Goal: Task Accomplishment & Management: Complete application form

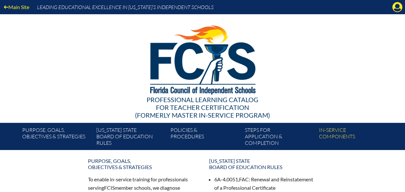
click at [402, 3] on div "Main Site Leading Educational Excellence in Florida’s Independent Schools" at bounding box center [202, 7] width 405 height 14
click at [399, 5] on icon "Manage account" at bounding box center [397, 7] width 10 height 10
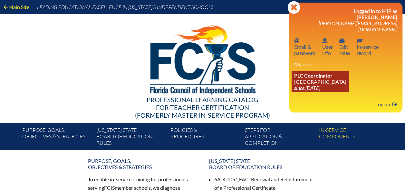
click at [309, 76] on link "PLC Coordinator Leaders Preparatory School since 2014 Nov 12" at bounding box center [320, 81] width 57 height 21
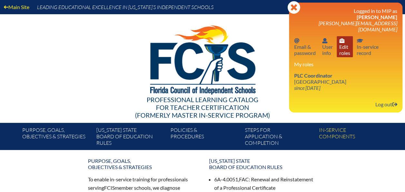
click at [343, 47] on link "User info Edit roles" at bounding box center [345, 46] width 16 height 21
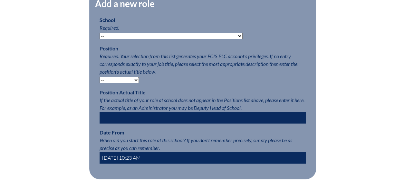
scroll to position [354, 0]
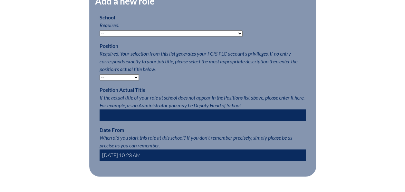
click at [203, 36] on select "-- Autism Inspired Academy Academy at Ocean Reef Academy at the Lakes Academy P…" at bounding box center [171, 33] width 143 height 6
select select "20303"
click at [100, 36] on select "-- Autism Inspired Academy Academy at Ocean Reef Academy at the Lakes Academy P…" at bounding box center [171, 33] width 143 height 6
click at [131, 80] on select "-- Teacher PLC Coordinator Head of School Administrator" at bounding box center [119, 77] width 39 height 6
select select "15563"
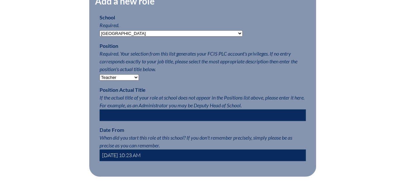
click at [100, 80] on select "-- Teacher PLC Coordinator Head of School Administrator" at bounding box center [119, 77] width 39 height 6
click at [135, 121] on input "text" at bounding box center [203, 115] width 206 height 12
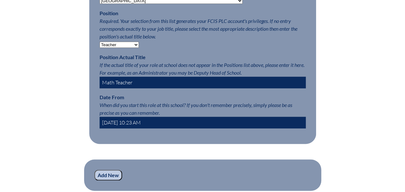
scroll to position [395, 0]
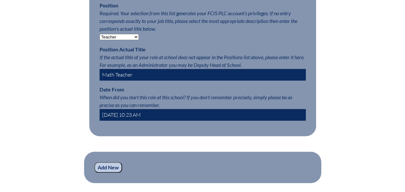
type input "Math Teacher"
click at [172, 120] on input "2025-09-11 10:23 AM" at bounding box center [203, 115] width 206 height 12
click at [121, 120] on input "2025-09-11 10:23 AM" at bounding box center [203, 115] width 206 height 12
click at [128, 120] on input "2025-08-11 10:23 AM" at bounding box center [203, 115] width 206 height 12
click at [133, 120] on input "2025-08-4 10:23 AM" at bounding box center [203, 115] width 206 height 12
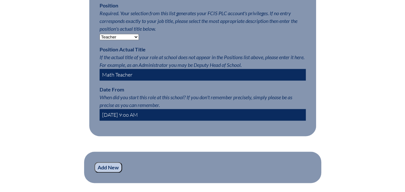
type input "2025-08-4 9:oo AM"
click at [113, 172] on input "Add New" at bounding box center [108, 167] width 28 height 11
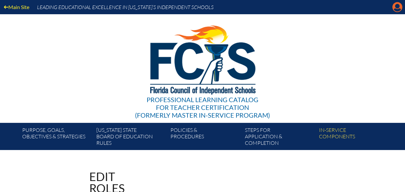
click at [400, 9] on icon "Manage account" at bounding box center [397, 7] width 10 height 10
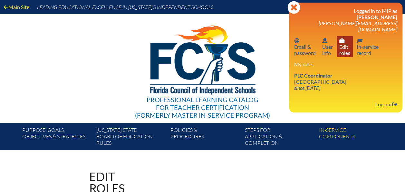
click at [341, 43] on link "User info Edit roles" at bounding box center [345, 46] width 16 height 21
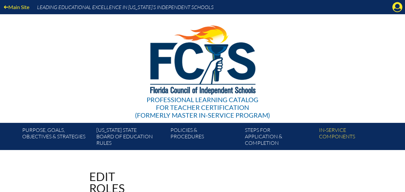
click at [21, 9] on link "Main Site" at bounding box center [16, 7] width 31 height 9
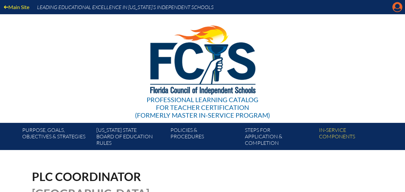
click at [400, 8] on icon at bounding box center [398, 7] width 10 height 10
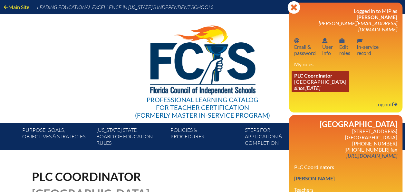
click at [320, 84] on icon "since [DATE]" at bounding box center [307, 87] width 26 height 6
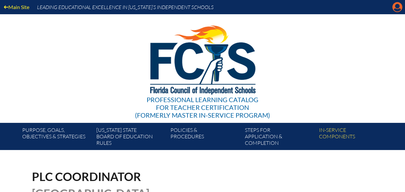
click at [395, 7] on icon at bounding box center [398, 7] width 10 height 10
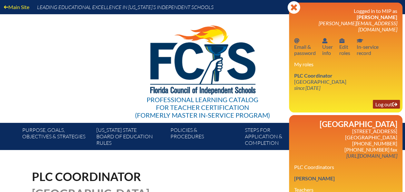
click at [375, 102] on link "Log out Log out" at bounding box center [386, 104] width 27 height 9
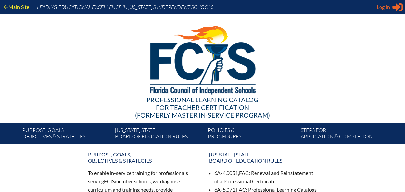
type input "h.carberry@lpscfl.org"
click at [389, 7] on span "Log in" at bounding box center [383, 7] width 13 height 8
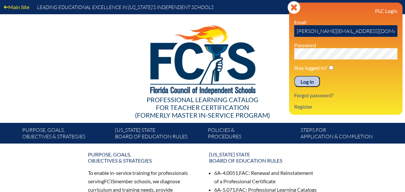
click at [304, 112] on div "Log in Close Sign in or register PLC Login Email h.carberry@lpscfl.org Password…" at bounding box center [345, 59] width 113 height 112
click at [304, 104] on link "Register" at bounding box center [304, 106] width 24 height 9
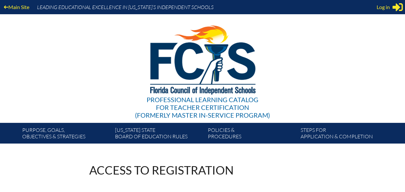
type input "[PERSON_NAME][EMAIL_ADDRESS][DOMAIN_NAME]"
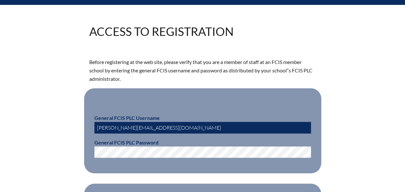
scroll to position [150, 0]
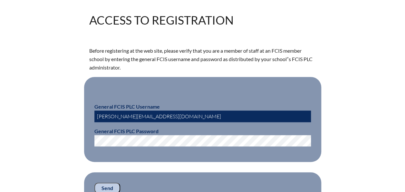
drag, startPoint x: 132, startPoint y: 119, endPoint x: 84, endPoint y: 131, distance: 49.4
click at [84, 131] on fieldset "General FCIS PLC Username [PERSON_NAME][EMAIL_ADDRESS][DOMAIN_NAME] General FCI…" at bounding box center [202, 119] width 237 height 85
type input "fcismember"
click at [110, 189] on input "Send" at bounding box center [107, 187] width 26 height 11
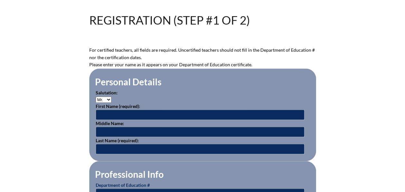
scroll to position [317, 0]
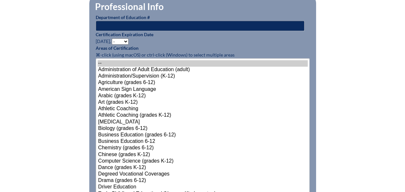
type input "h.carberry@lpscfl.org"
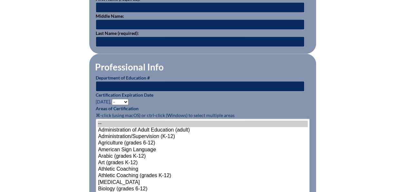
scroll to position [228, 0]
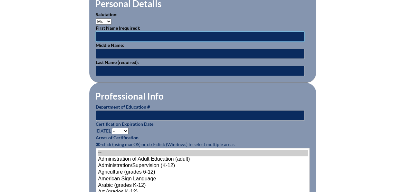
click at [218, 33] on input "text" at bounding box center [200, 36] width 209 height 10
type input "Anamta"
type input "Javid"
click at [178, 47] on p "Middle Name: Javid" at bounding box center [203, 50] width 214 height 17
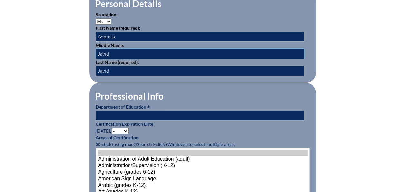
click at [178, 49] on input "Javid" at bounding box center [200, 53] width 209 height 10
type input "J"
click at [103, 70] on input "Javid" at bounding box center [200, 70] width 209 height 10
type input "Javaid"
click at [195, 112] on input "text" at bounding box center [200, 115] width 209 height 10
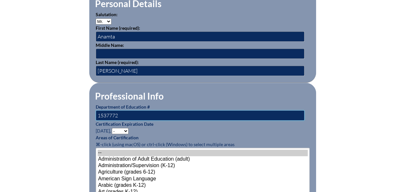
type input "1537772"
click at [126, 128] on select "- 2031 2030 2029 2028 2027 2026 2025 2024 2023 2022 2021 2020 2019 2018 2017 20…" at bounding box center [120, 131] width 17 height 6
select select "2030"
click at [113, 128] on select "- 2031 2030 2029 2028 2027 2026 2025 2024 2023 2022 2021 2020 2019 2018 2017 20…" at bounding box center [120, 131] width 17 height 6
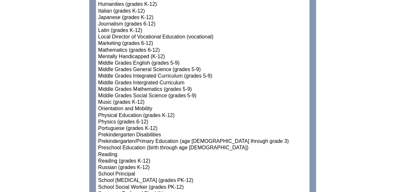
scroll to position [671, 0]
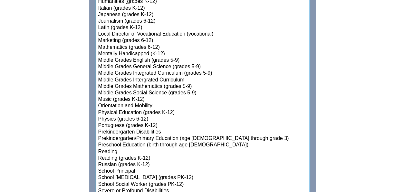
select select"]"] "15142"
click at [151, 45] on option "Mathematics (grades 6-12)" at bounding box center [203, 47] width 210 height 6
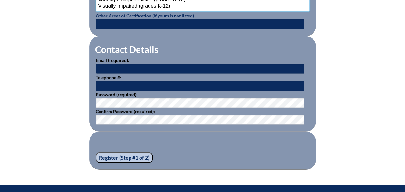
scroll to position [912, 0]
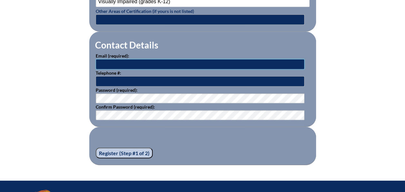
click at [257, 60] on input "text" at bounding box center [200, 64] width 209 height 10
type input "[PERSON_NAME][EMAIL_ADDRESS][DOMAIN_NAME]"
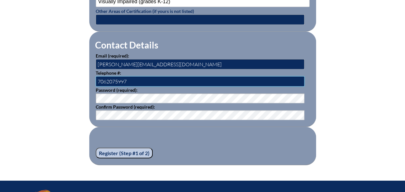
type input "7062075997"
click at [128, 152] on input "Register (Step #1 of 2)" at bounding box center [124, 152] width 57 height 11
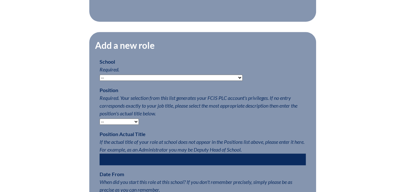
scroll to position [293, 0]
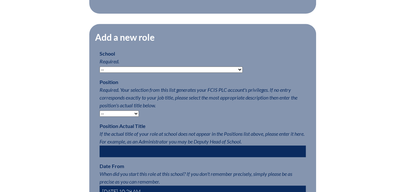
click at [202, 73] on select "-- [MEDICAL_DATA] Inspired Academy Academy at [GEOGRAPHIC_DATA] Academy at the …" at bounding box center [171, 69] width 143 height 6
select select "20303"
click at [100, 70] on select "-- [MEDICAL_DATA] Inspired Academy Academy at [GEOGRAPHIC_DATA] Academy at the …" at bounding box center [171, 69] width 143 height 6
click at [132, 117] on p "Position Required. Your selection from this list generates your FCIS PLC accoun…" at bounding box center [203, 97] width 206 height 39
click at [131, 116] on select "-- Teacher PLC Coordinator Head of School Administrator" at bounding box center [119, 113] width 39 height 6
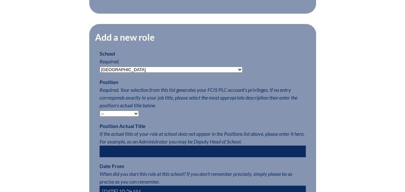
select select "15563"
click at [100, 114] on select "-- Teacher PLC Coordinator Head of School Administrator" at bounding box center [119, 113] width 39 height 6
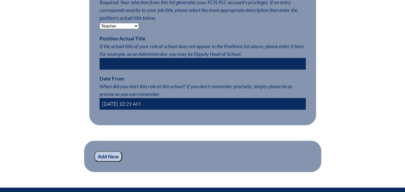
scroll to position [384, 0]
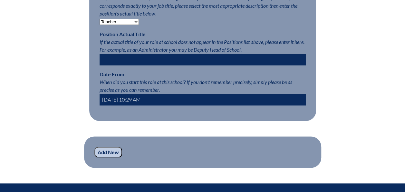
click at [275, 64] on input "text" at bounding box center [203, 60] width 206 height 12
type input "Math Teacher"
click at [121, 103] on input "2025-09-11 10:29 AM" at bounding box center [203, 99] width 206 height 12
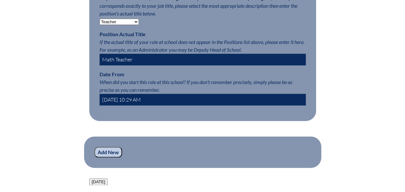
type input "2025-08-04 10:29 AM"
click at [109, 157] on input "Add New" at bounding box center [108, 151] width 28 height 11
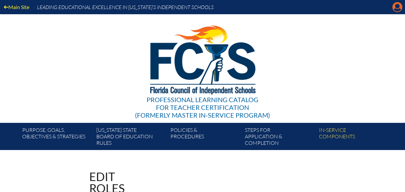
click at [399, 11] on icon at bounding box center [398, 7] width 10 height 10
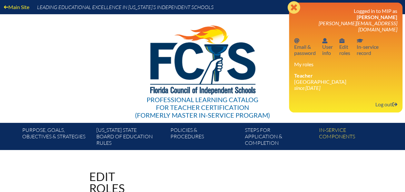
click at [298, 11] on icon at bounding box center [294, 7] width 13 height 13
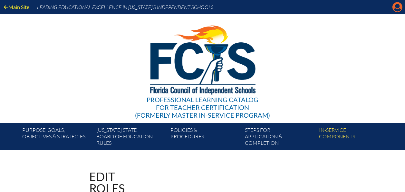
click at [398, 10] on icon "Manage account" at bounding box center [397, 7] width 10 height 10
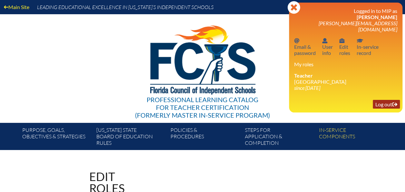
click at [377, 100] on link "Log out Log out" at bounding box center [386, 104] width 27 height 9
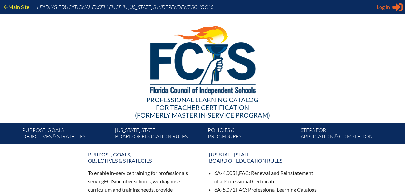
type input "[PERSON_NAME][EMAIL_ADDRESS][DOMAIN_NAME]"
click at [395, 5] on icon "Sign in or register" at bounding box center [398, 7] width 10 height 10
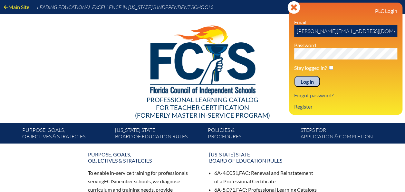
click at [295, 11] on icon at bounding box center [294, 7] width 13 height 13
